Goal: Information Seeking & Learning: Learn about a topic

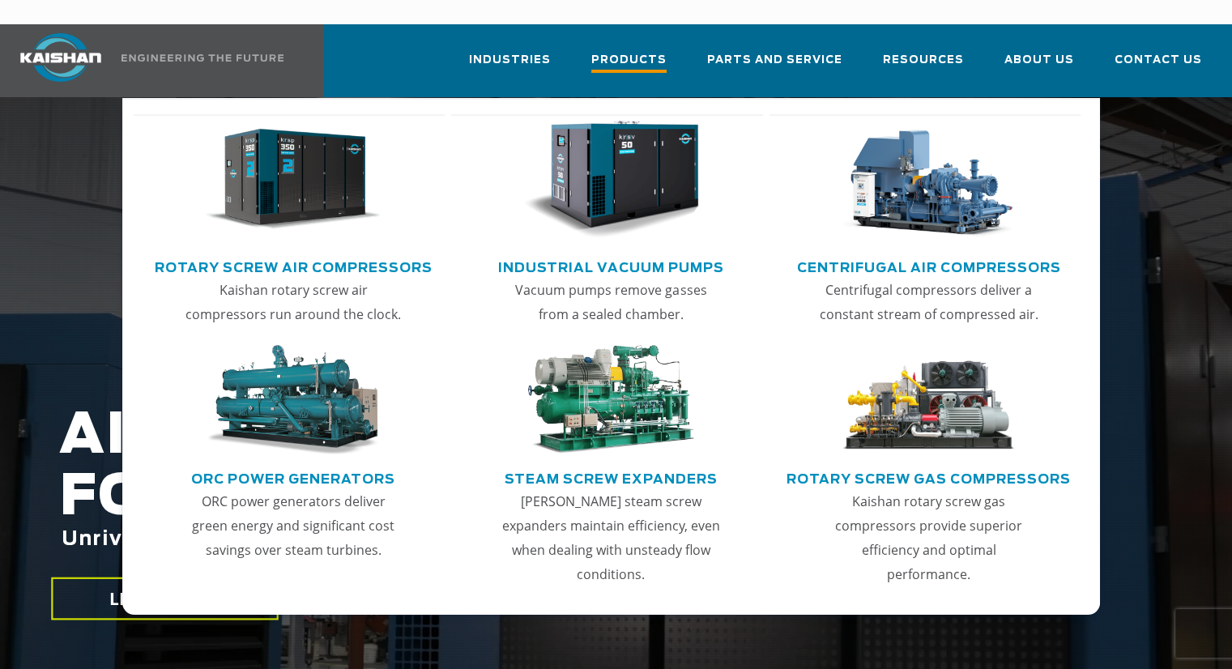
click at [654, 51] on span "Products" at bounding box center [629, 62] width 75 height 22
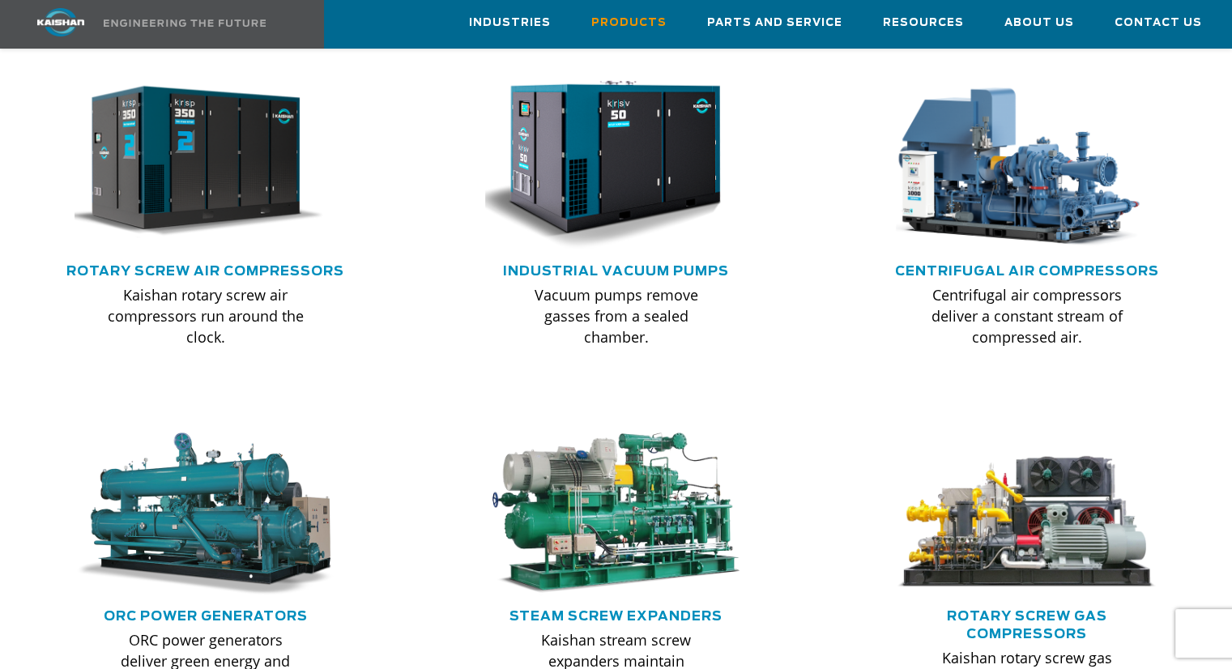
scroll to position [1031, 0]
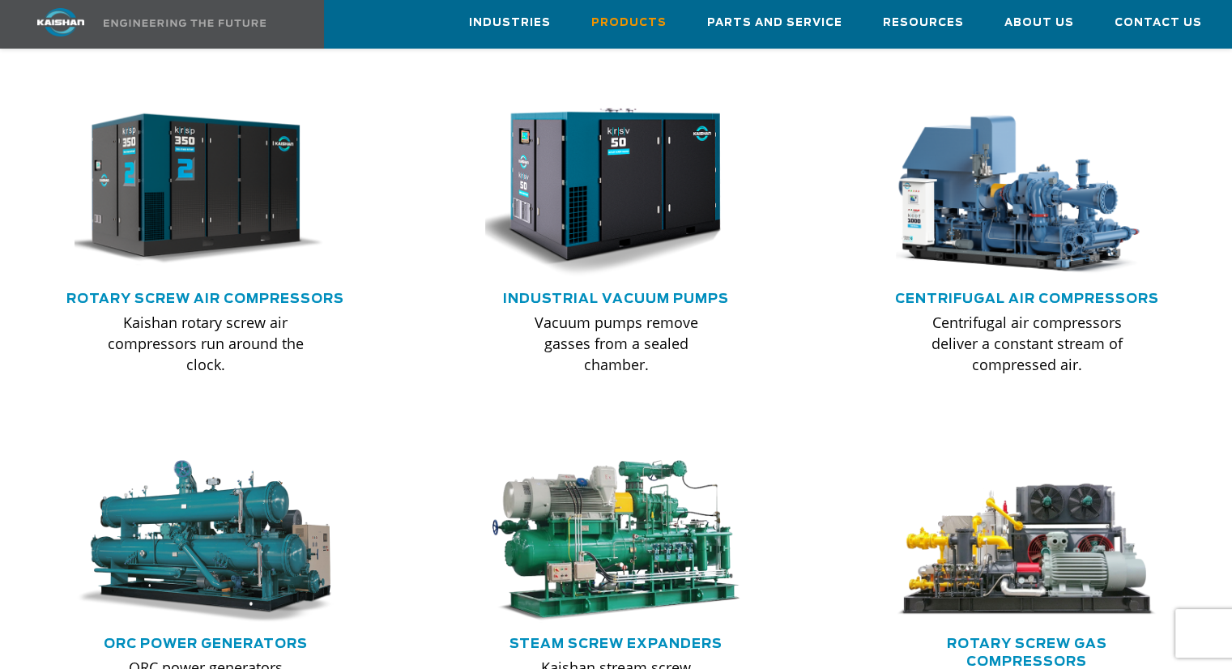
drag, startPoint x: 1238, startPoint y: 77, endPoint x: 1244, endPoint y: 276, distance: 199.4
click at [214, 293] on link "Rotary Screw Air Compressors" at bounding box center [205, 299] width 278 height 13
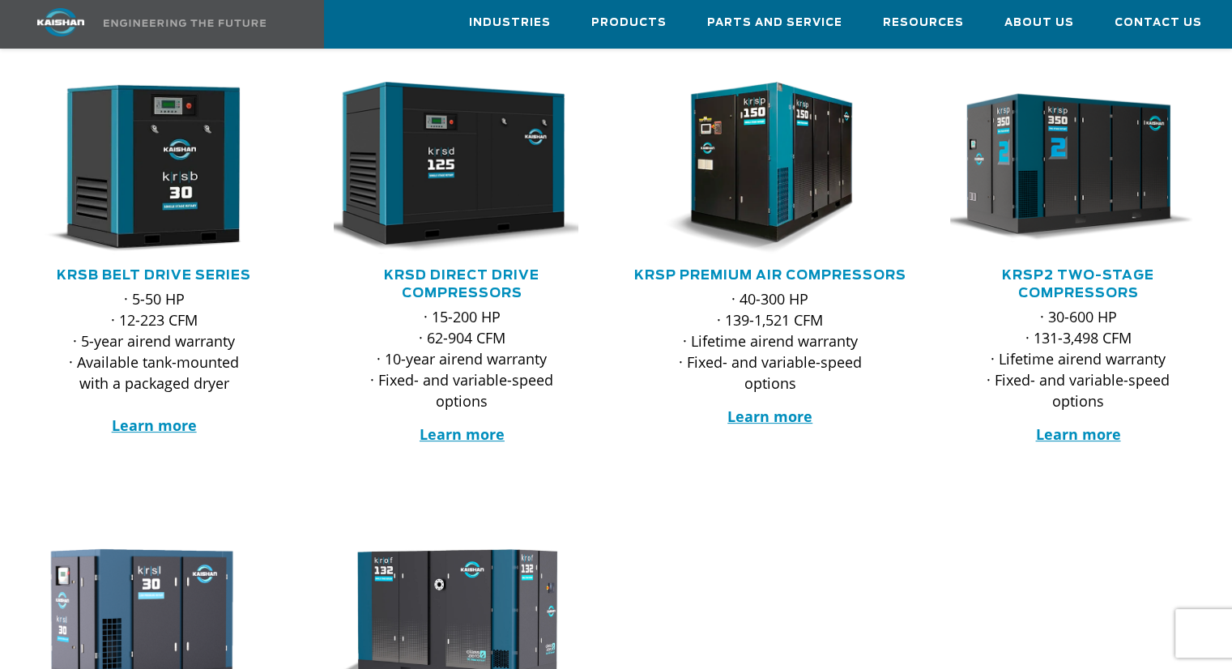
scroll to position [280, 0]
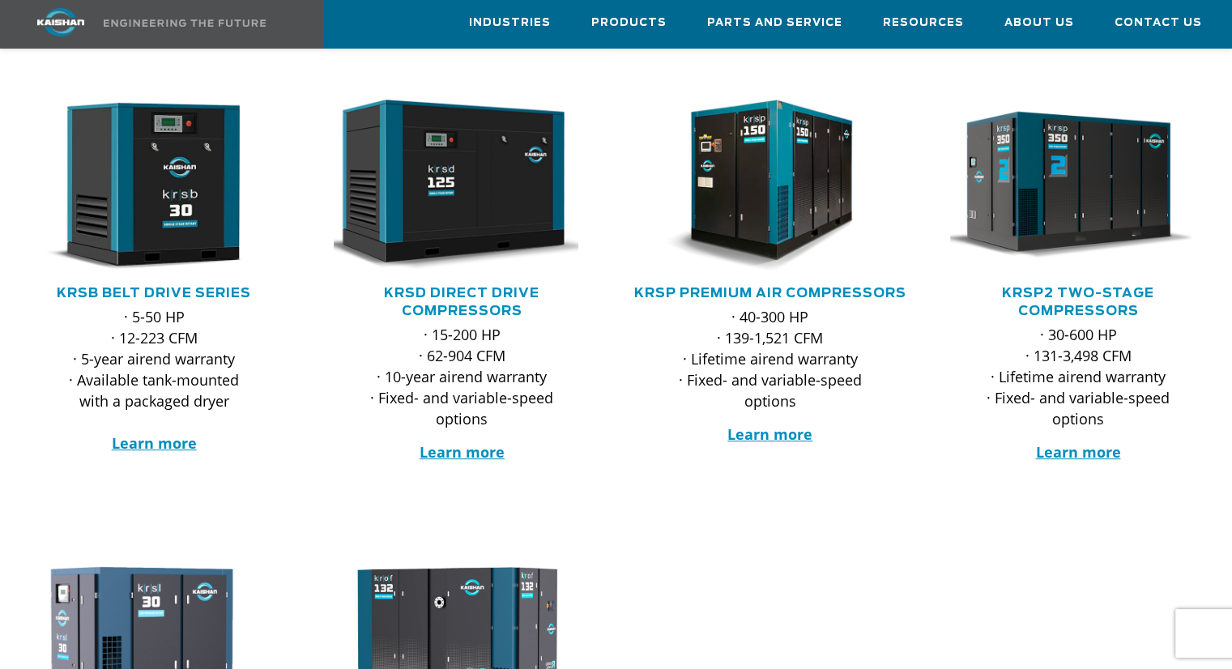
drag, startPoint x: 1239, startPoint y: 46, endPoint x: 1242, endPoint y: 97, distance: 51.2
click at [1232, 97] on html "Industries Aerospace Agriculture Amusement Parks Aquaculture Automotive Aviatio…" at bounding box center [616, 54] width 1232 height 669
click at [1027, 287] on link "KRSP2 Two-Stage Compressors" at bounding box center [1078, 302] width 152 height 31
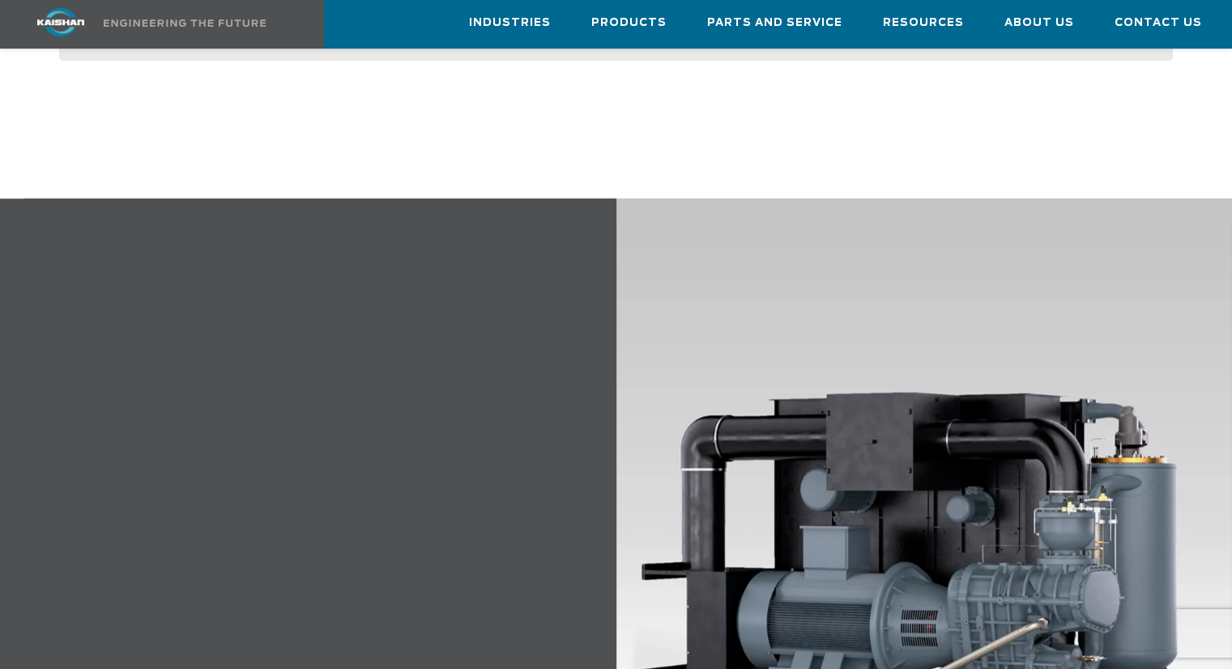
scroll to position [1584, 0]
drag, startPoint x: 1238, startPoint y: 71, endPoint x: 1244, endPoint y: 245, distance: 173.5
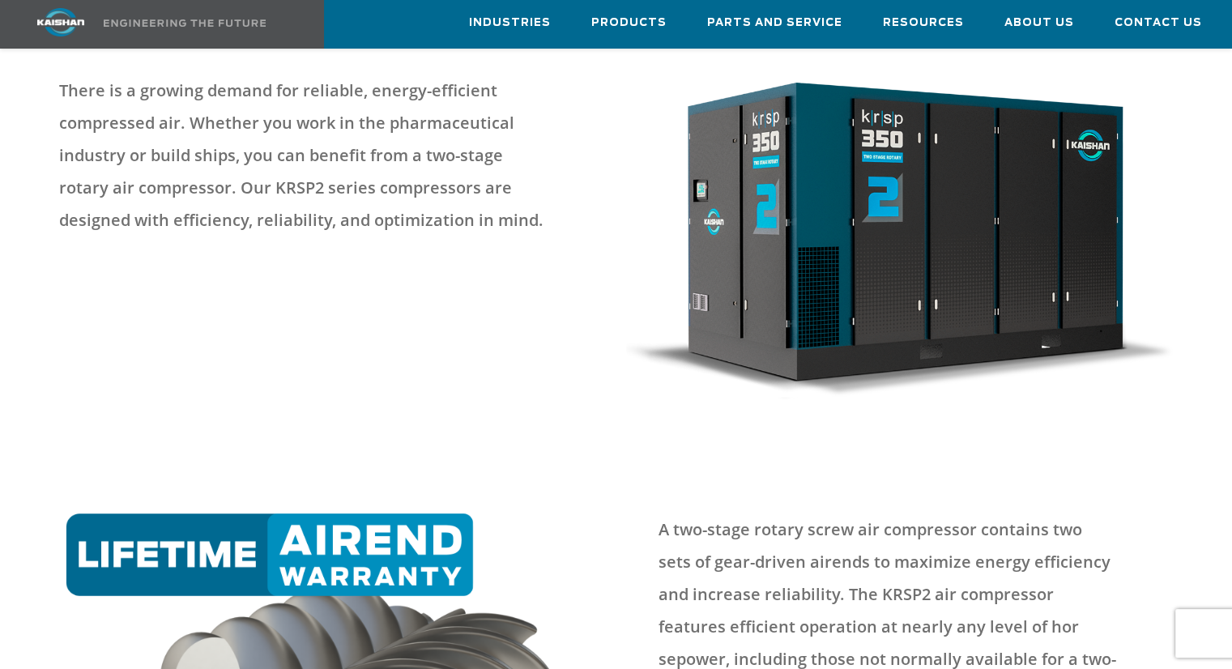
scroll to position [0, 0]
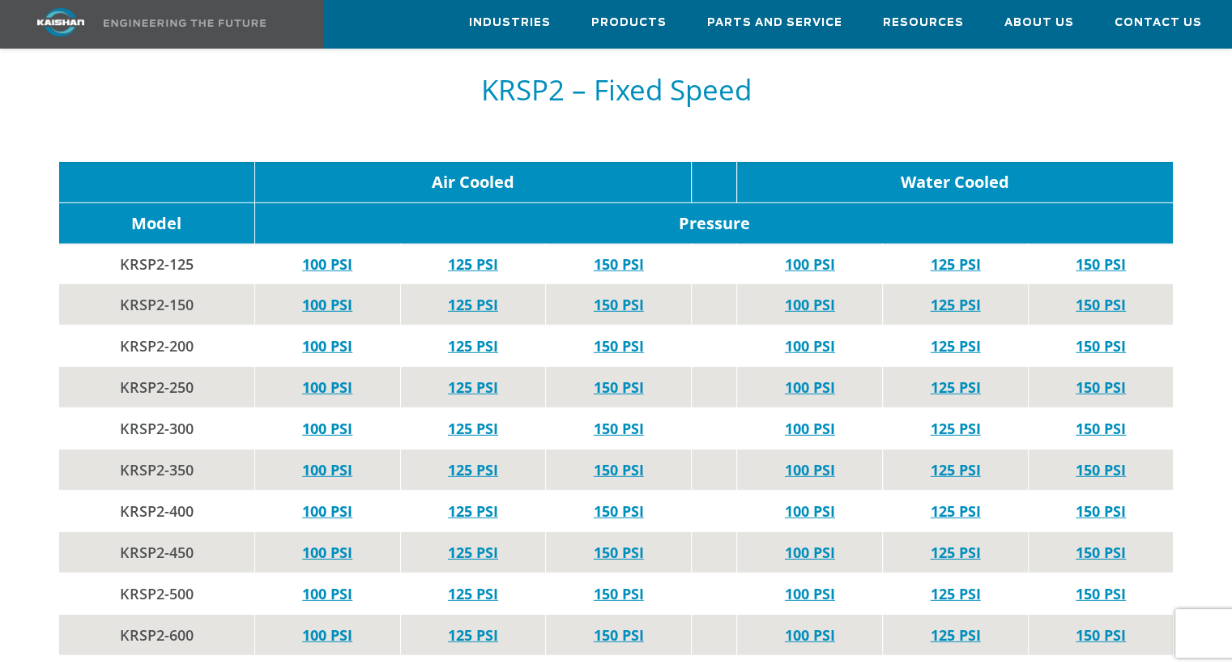
scroll to position [4470, 0]
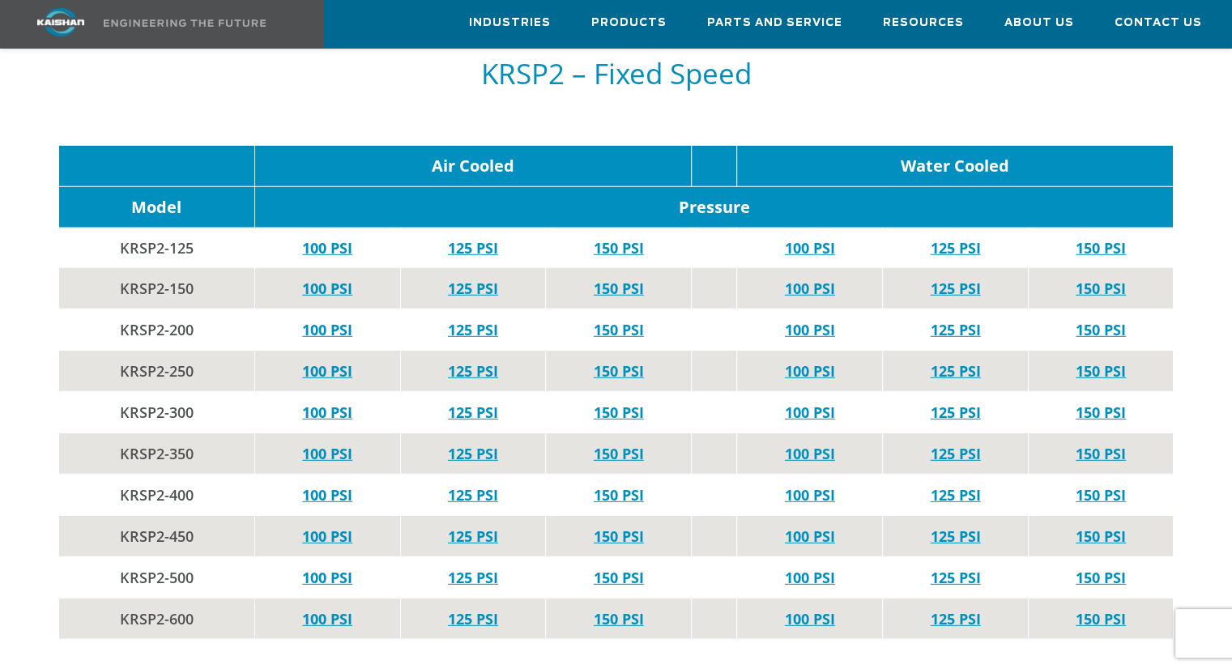
drag, startPoint x: 1236, startPoint y: 45, endPoint x: 1244, endPoint y: 392, distance: 347.7
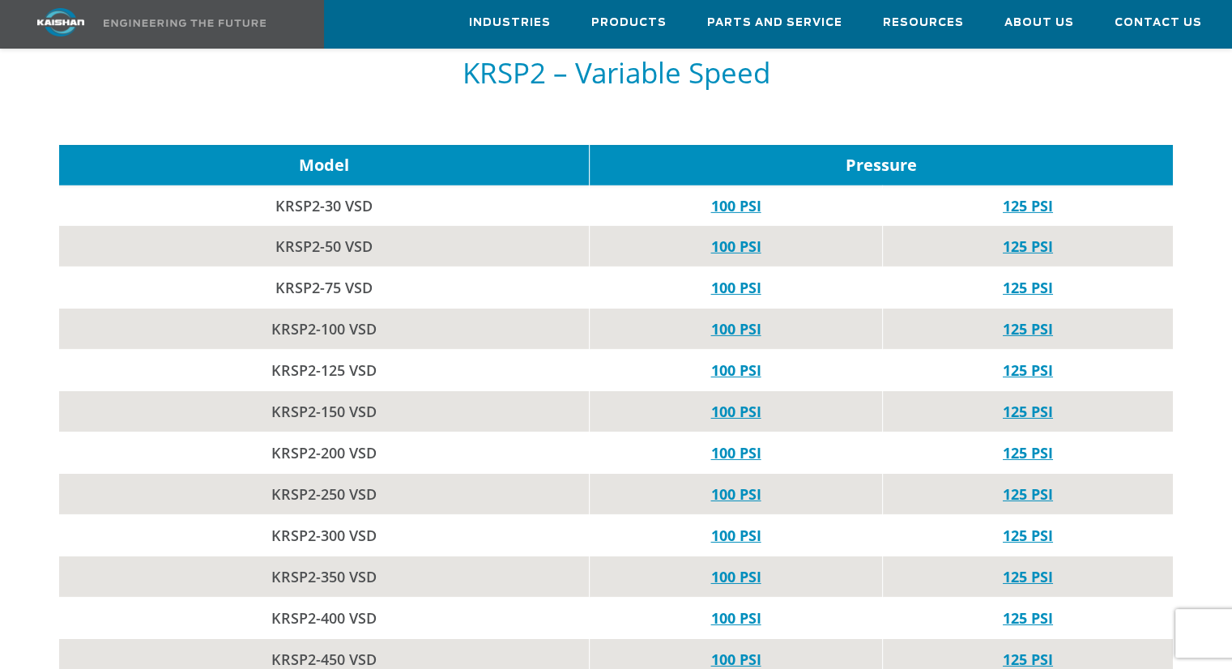
scroll to position [5194, 0]
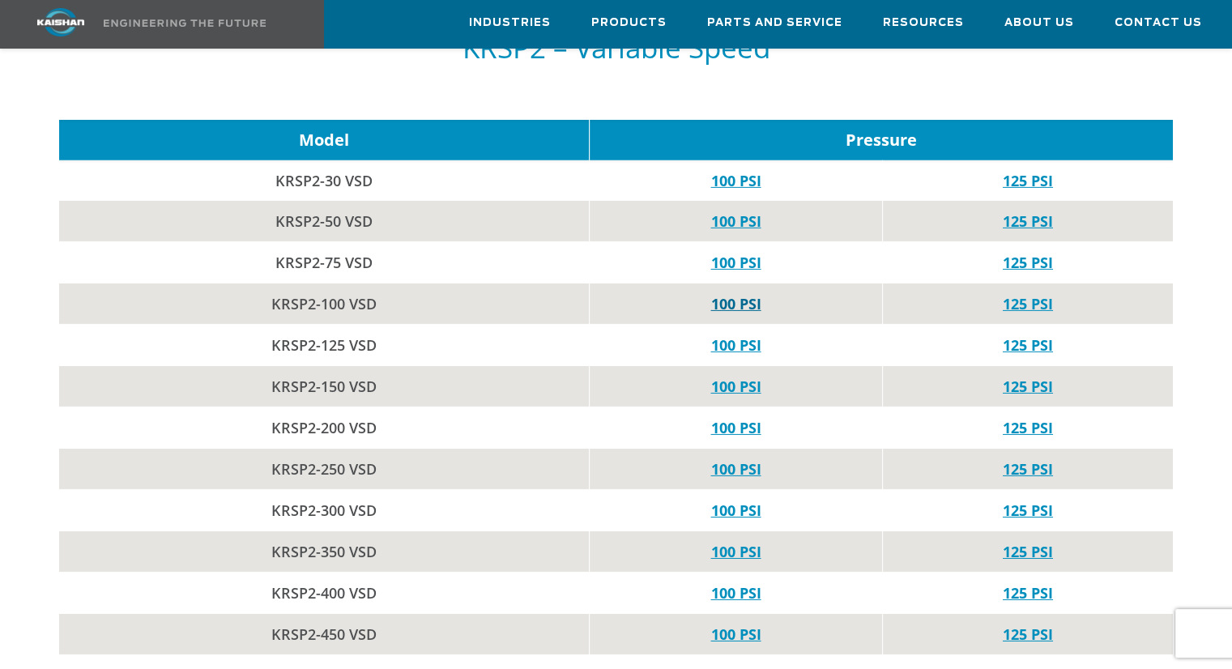
click at [751, 294] on link "100 PSI" at bounding box center [736, 303] width 50 height 19
click at [745, 377] on link "100 PSI" at bounding box center [736, 386] width 50 height 19
